Goal: Information Seeking & Learning: Learn about a topic

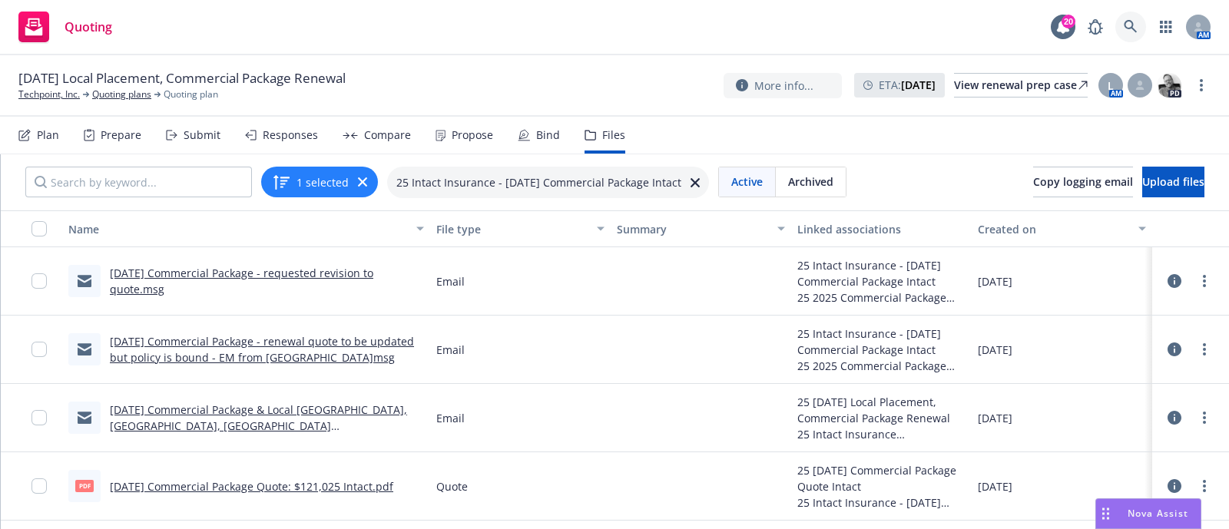
click at [1140, 30] on link at bounding box center [1131, 27] width 31 height 31
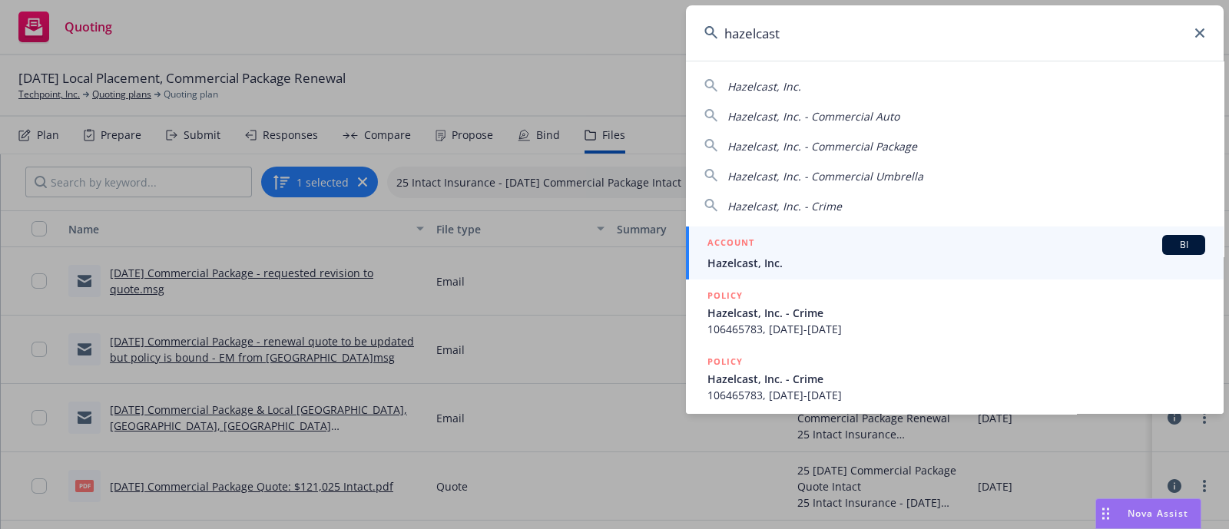
type input "hazelcast"
click at [904, 242] on div "ACCOUNT BI" at bounding box center [957, 245] width 498 height 20
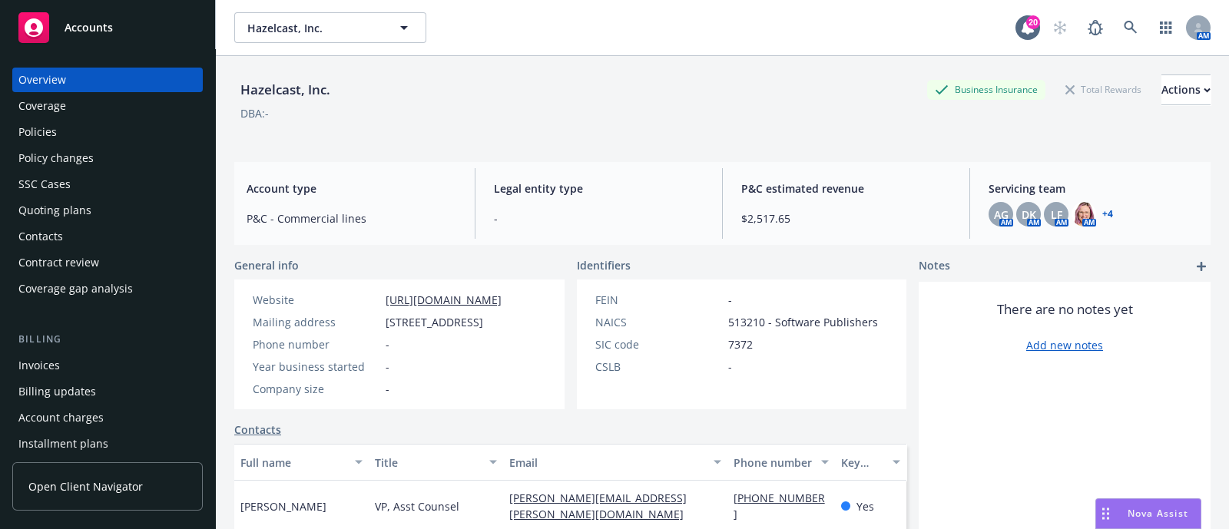
click at [60, 144] on div "Policies" at bounding box center [107, 132] width 178 height 25
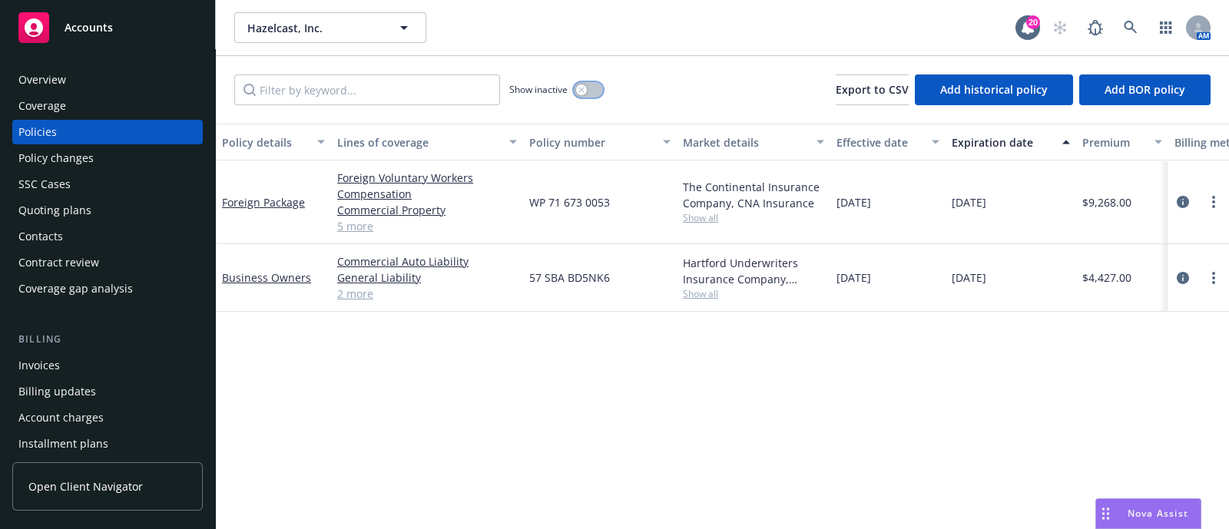
click at [584, 89] on icon "button" at bounding box center [582, 90] width 6 height 6
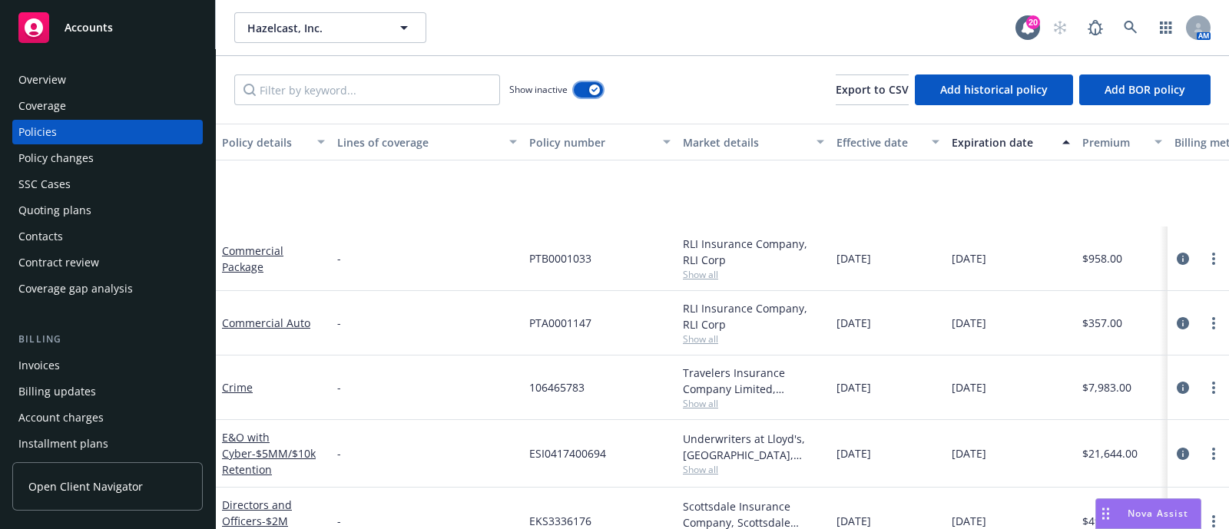
scroll to position [495, 0]
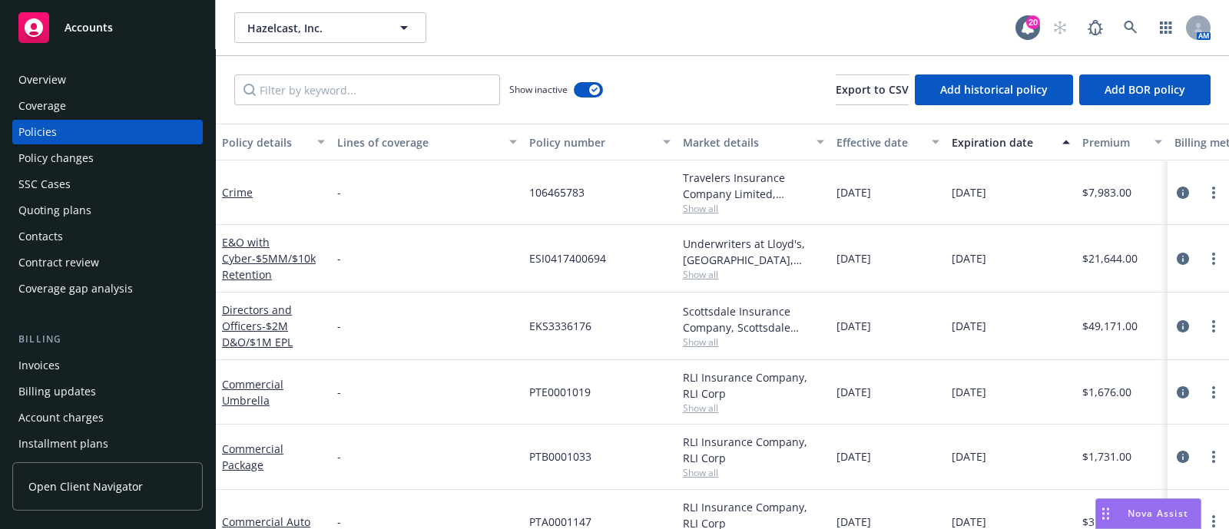
click at [98, 152] on div "Policy changes" at bounding box center [107, 158] width 178 height 25
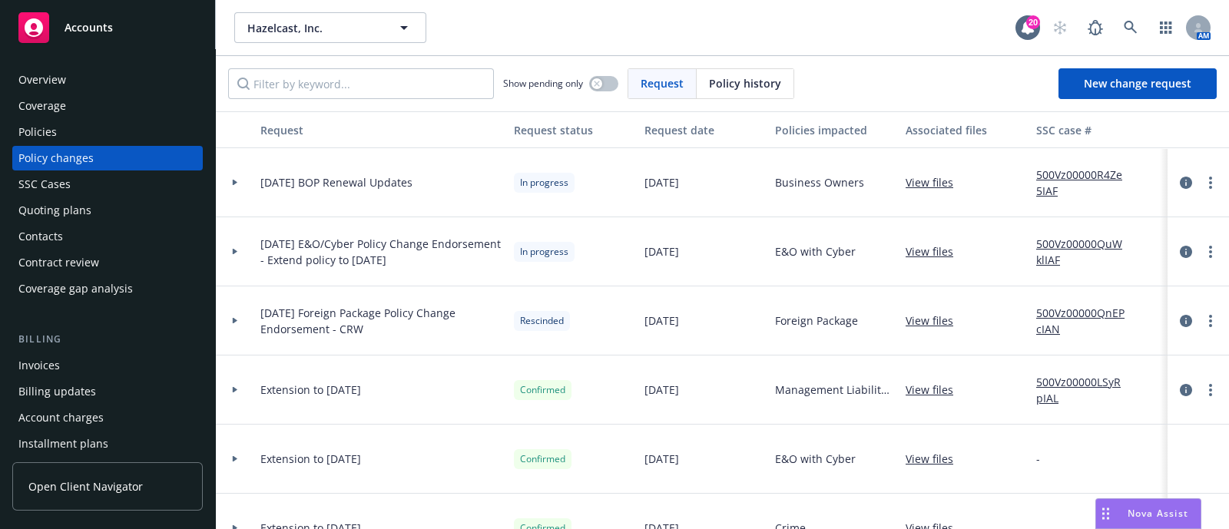
click at [238, 247] on div at bounding box center [235, 251] width 38 height 69
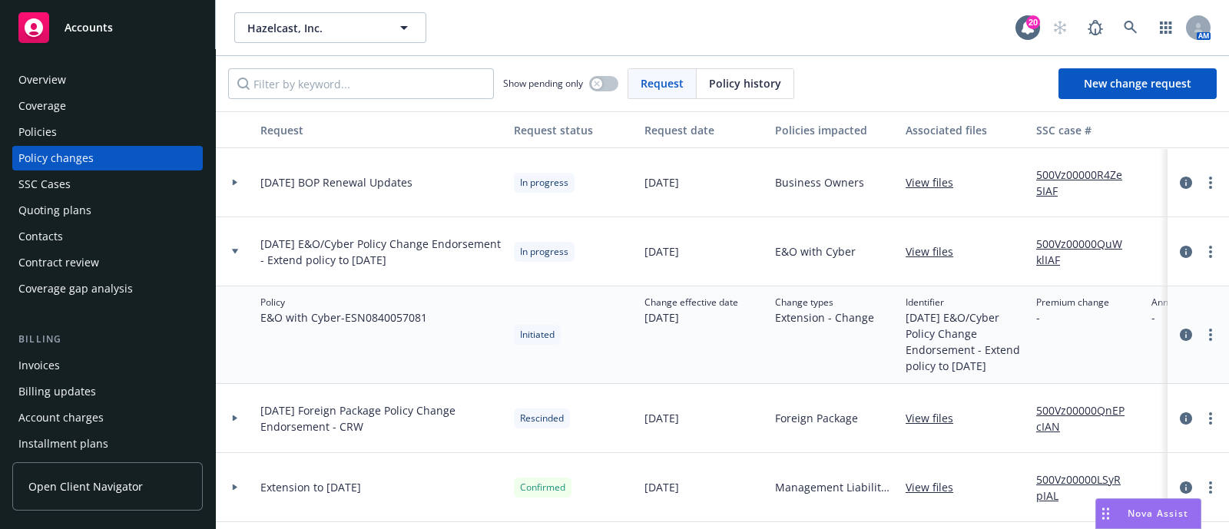
click at [1174, 254] on div at bounding box center [1198, 252] width 49 height 18
click at [1180, 252] on icon "circleInformation" at bounding box center [1186, 252] width 12 height 12
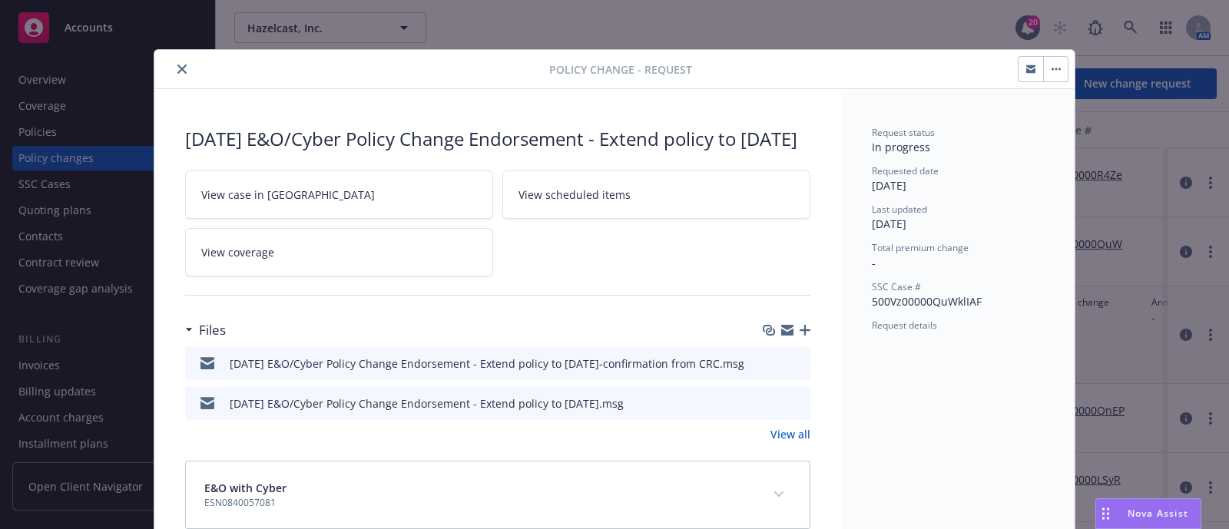
scroll to position [45, 0]
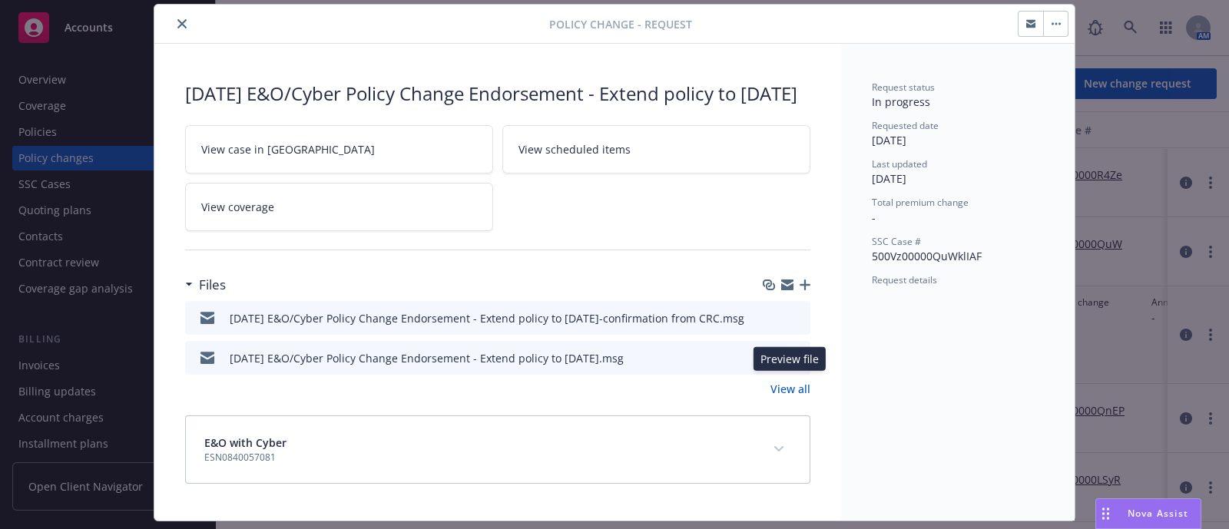
click at [789, 363] on icon "preview file" at bounding box center [796, 357] width 14 height 11
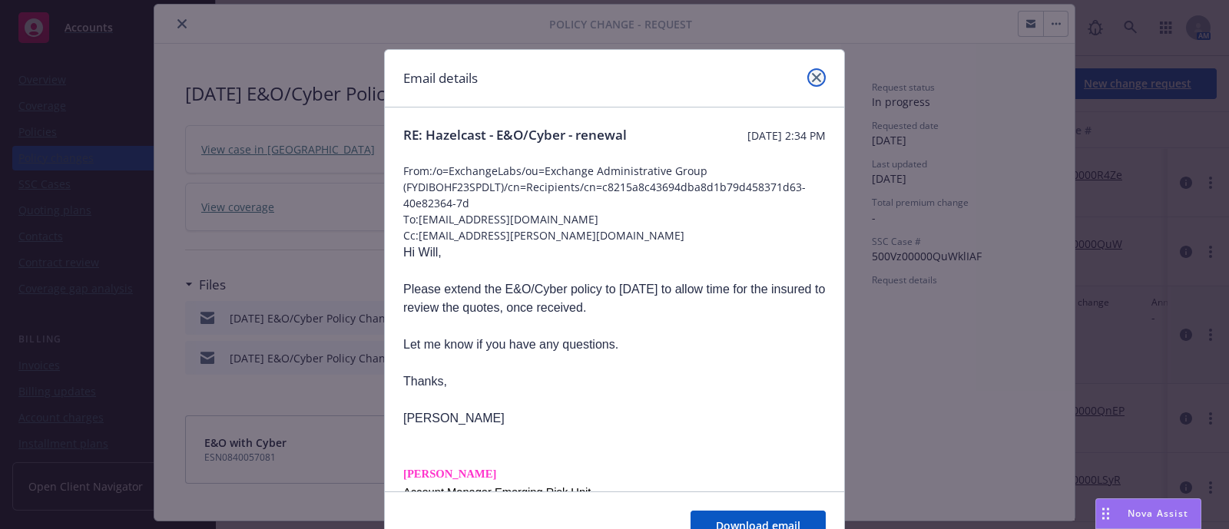
click at [818, 78] on link "close" at bounding box center [817, 77] width 18 height 18
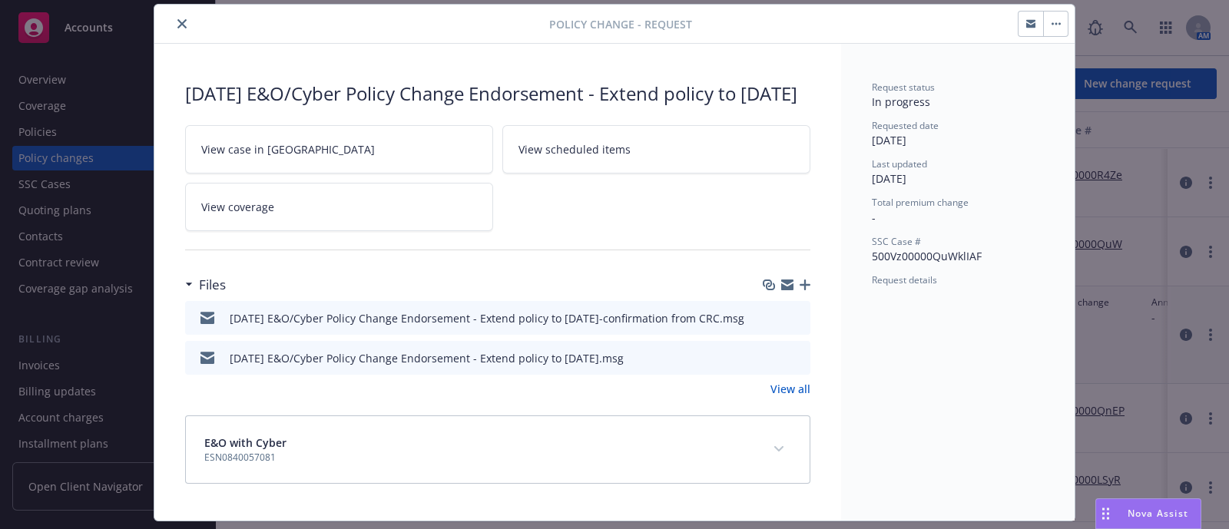
click at [789, 323] on icon "preview file" at bounding box center [796, 317] width 14 height 11
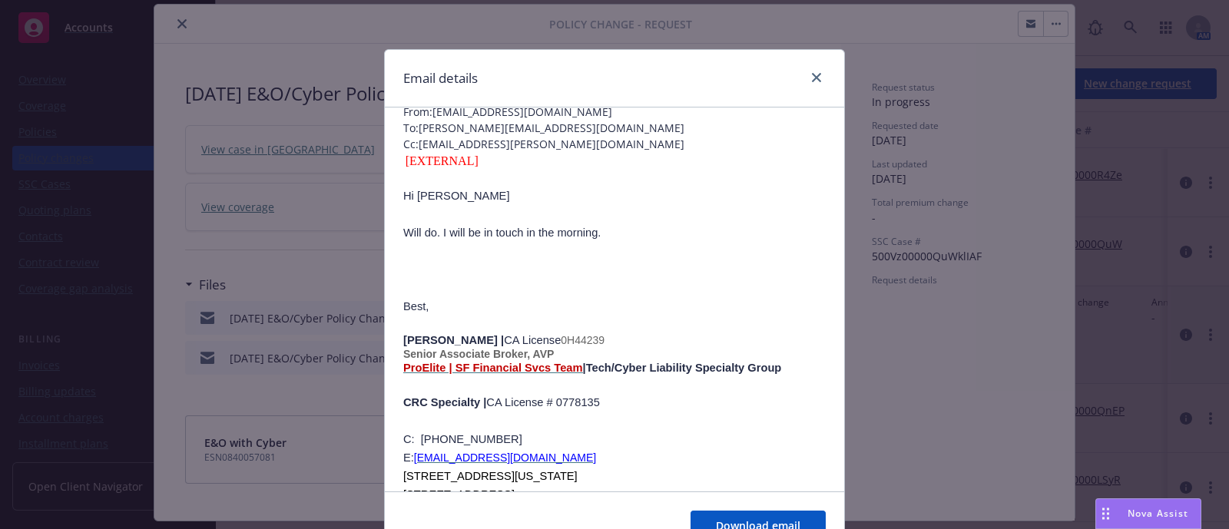
scroll to position [0, 0]
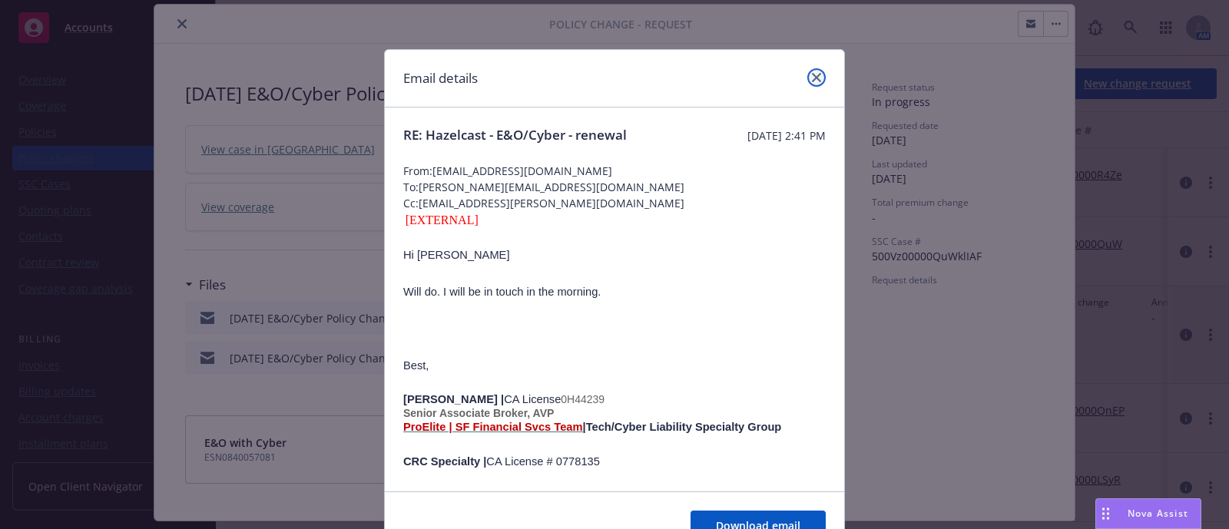
click at [808, 82] on link "close" at bounding box center [817, 77] width 18 height 18
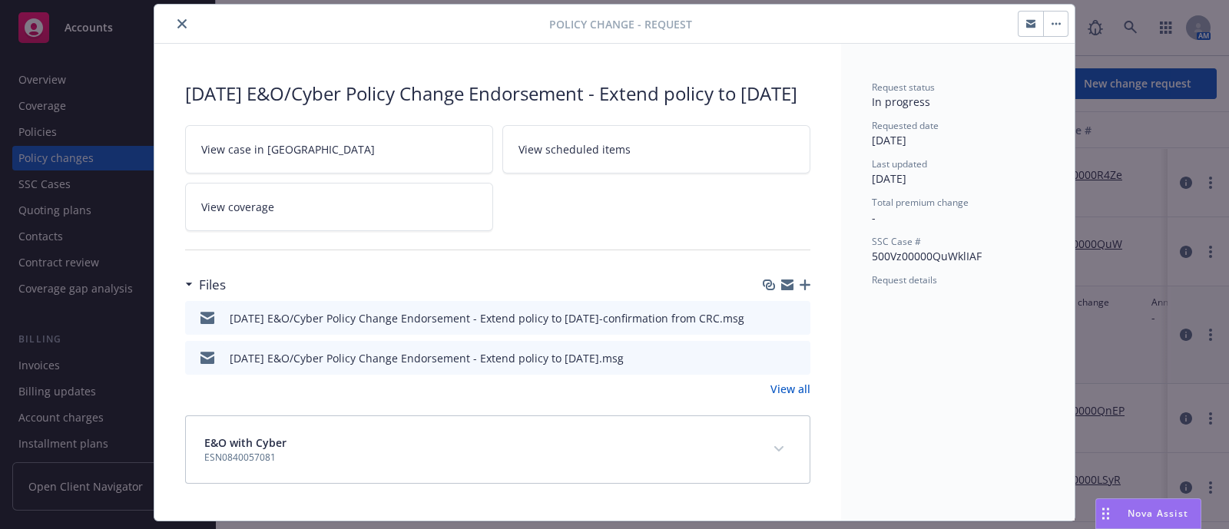
click at [789, 323] on icon "preview file" at bounding box center [796, 317] width 14 height 11
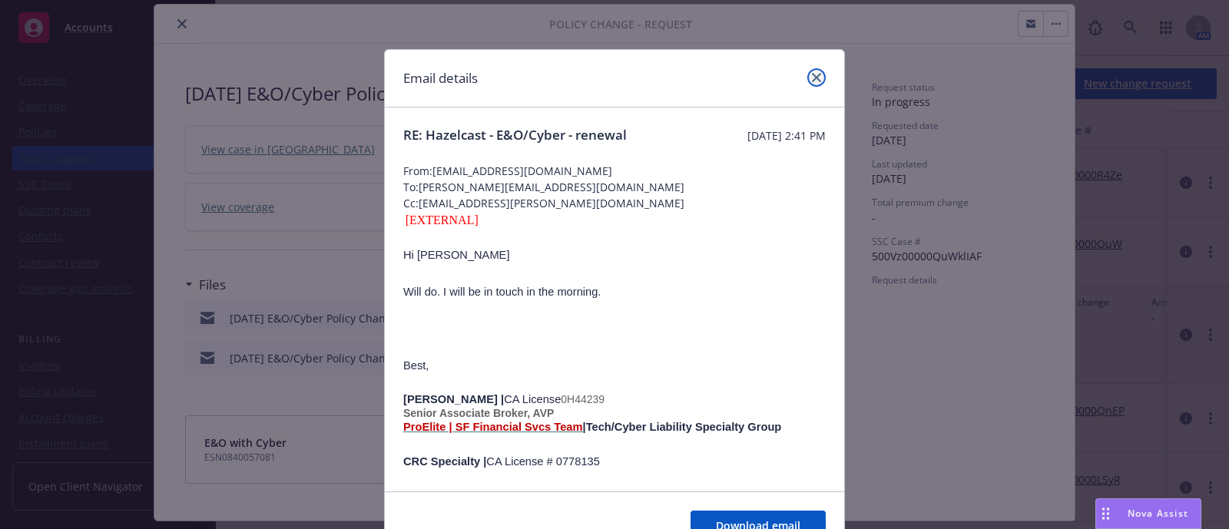
click at [812, 71] on link "close" at bounding box center [817, 77] width 18 height 18
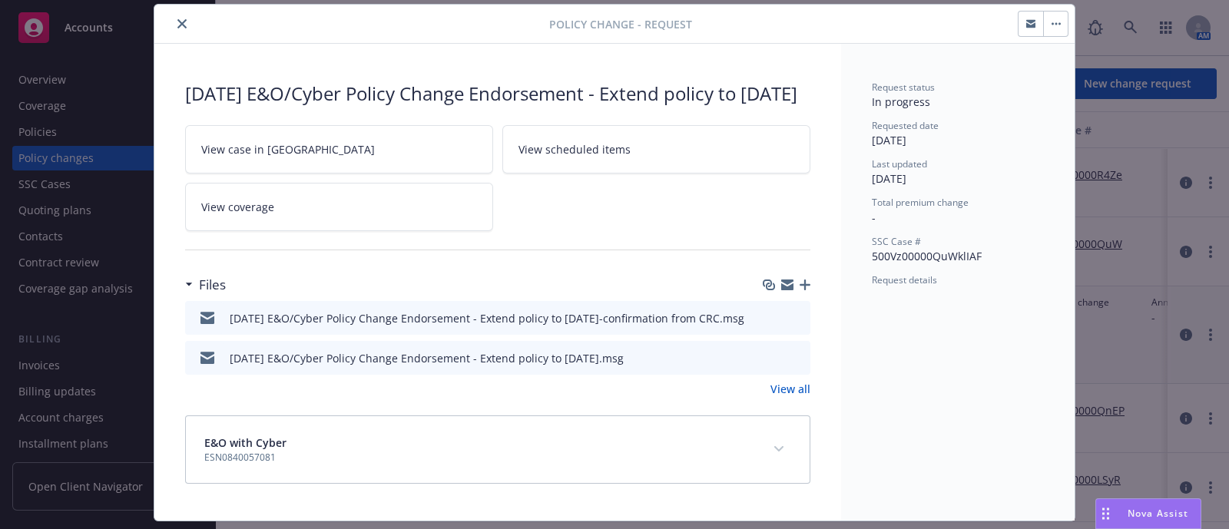
click at [178, 26] on icon "close" at bounding box center [182, 23] width 9 height 9
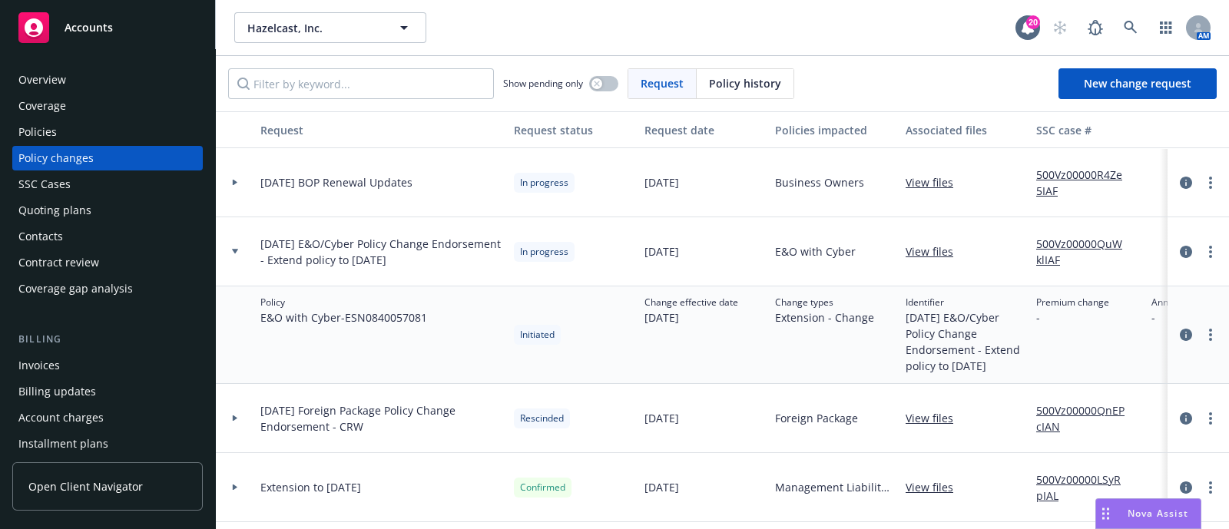
click at [240, 186] on div at bounding box center [235, 182] width 38 height 69
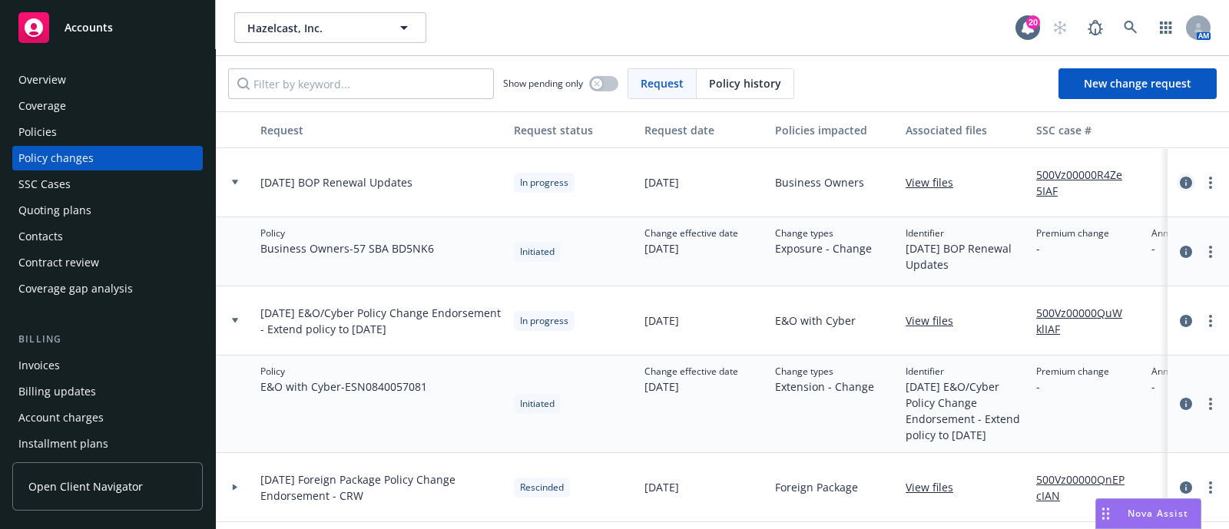
click at [1180, 185] on icon "circleInformation" at bounding box center [1186, 183] width 12 height 12
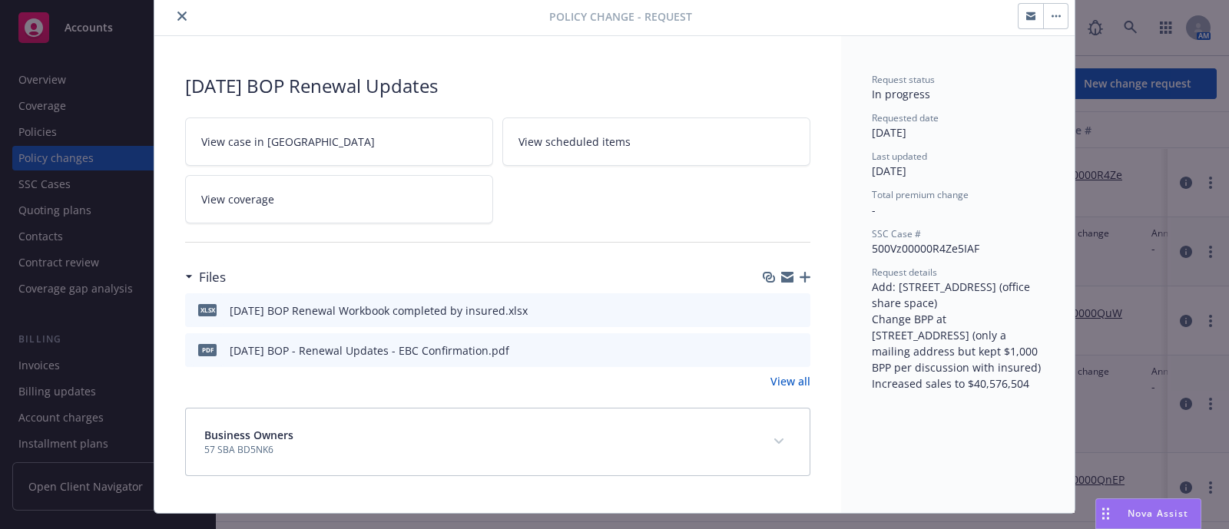
scroll to position [54, 0]
click at [789, 343] on icon "preview file" at bounding box center [796, 348] width 14 height 11
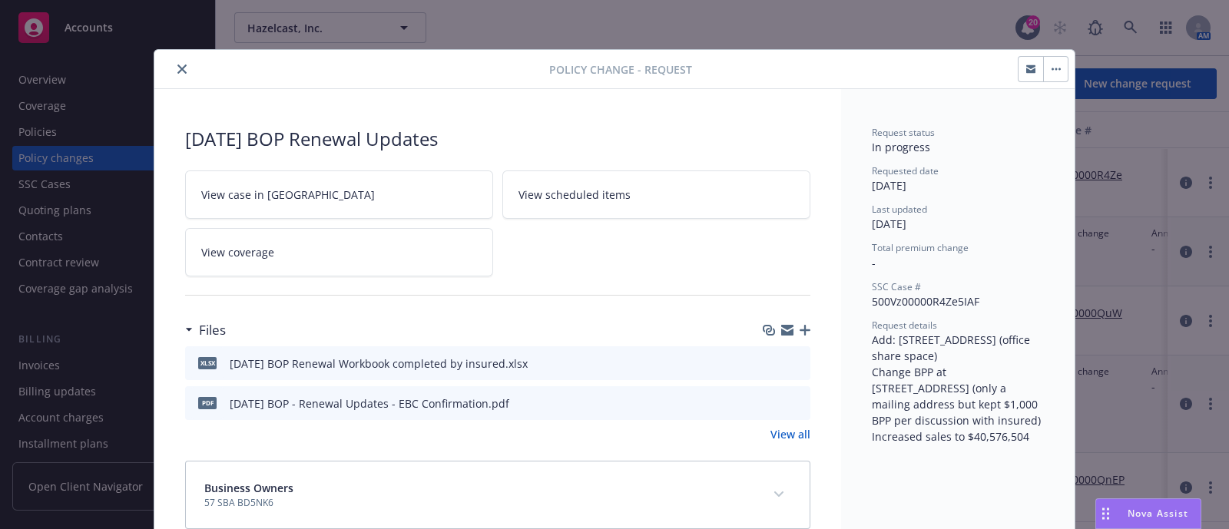
click at [184, 65] on div at bounding box center [355, 69] width 389 height 18
click at [178, 66] on icon "close" at bounding box center [182, 69] width 9 height 9
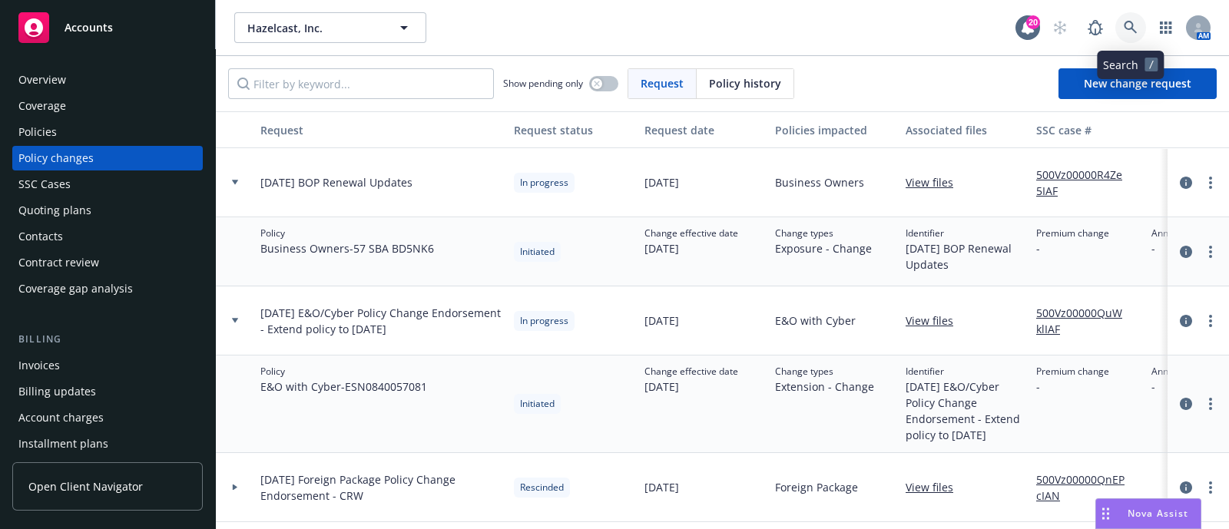
click at [1145, 30] on link at bounding box center [1131, 27] width 31 height 31
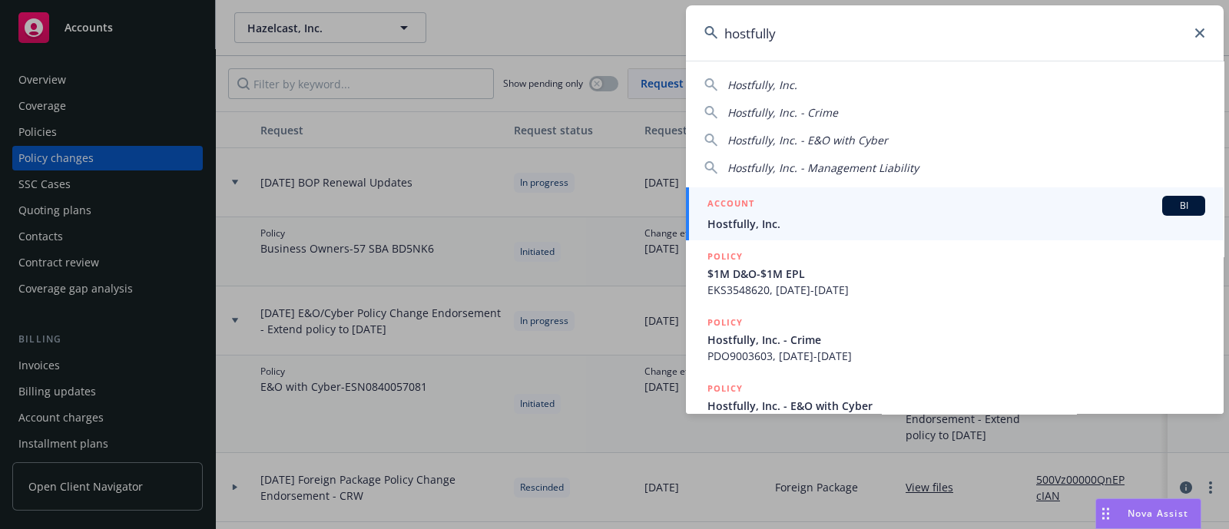
type input "hostfully"
click at [758, 228] on span "Hostfully, Inc." at bounding box center [957, 224] width 498 height 16
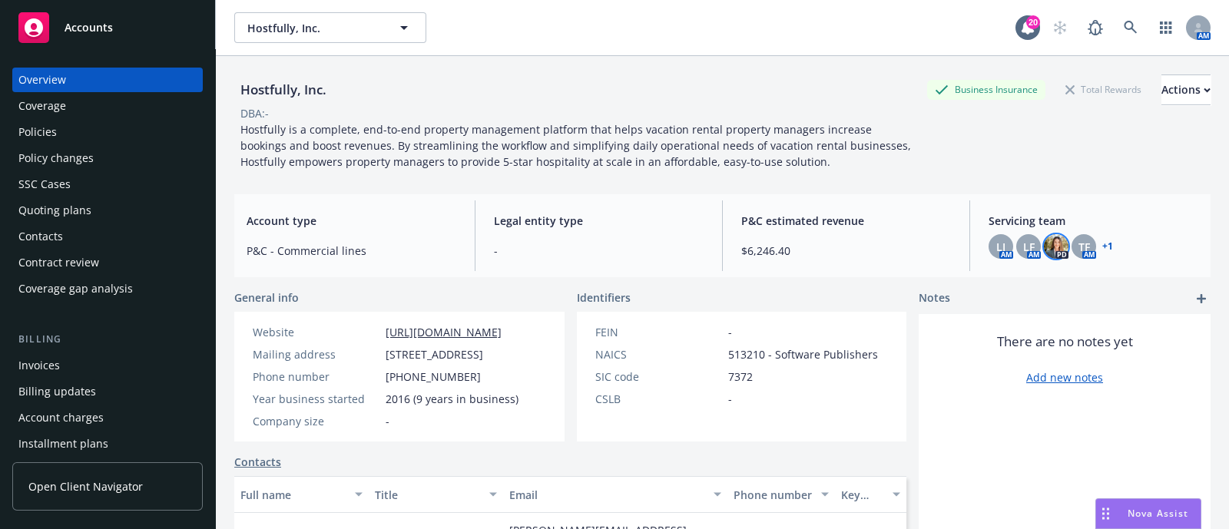
click at [1048, 247] on img at bounding box center [1056, 246] width 25 height 25
click at [882, 153] on div "Hostfully is a complete, end-to-end property management platform that helps vac…" at bounding box center [580, 145] width 692 height 48
